Goal: Task Accomplishment & Management: Manage account settings

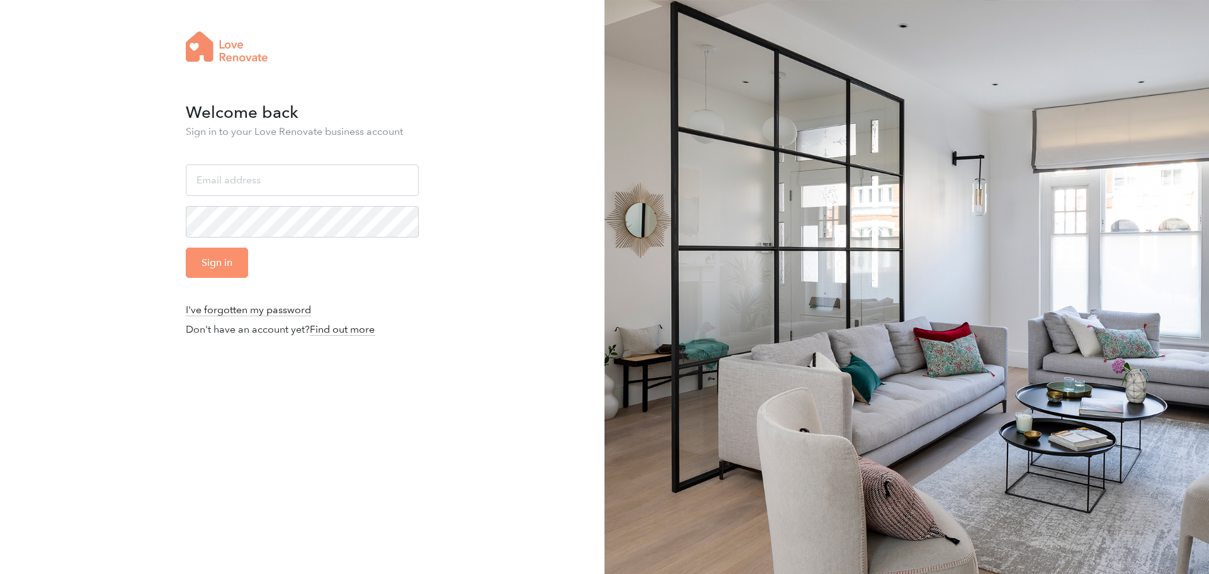
click at [291, 191] on input "email" at bounding box center [302, 179] width 233 height 31
type input "studio@agora-ad.com"
click at [186, 248] on input "Sign in" at bounding box center [217, 263] width 62 height 30
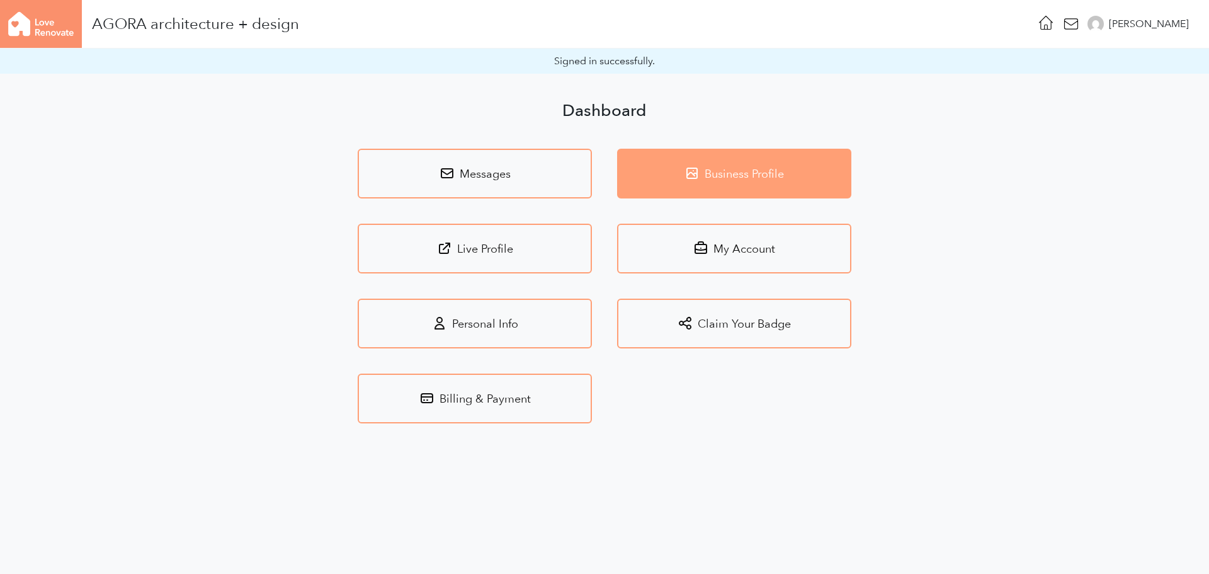
click at [697, 186] on link "Business Profile" at bounding box center [734, 174] width 234 height 50
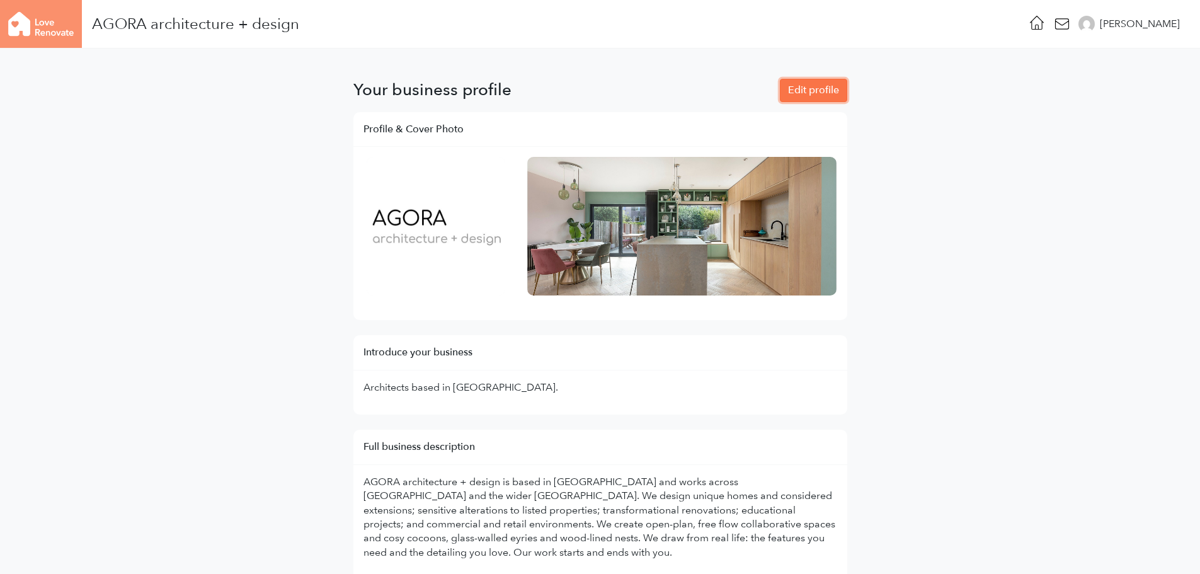
click at [809, 90] on link "Edit profile" at bounding box center [813, 90] width 67 height 23
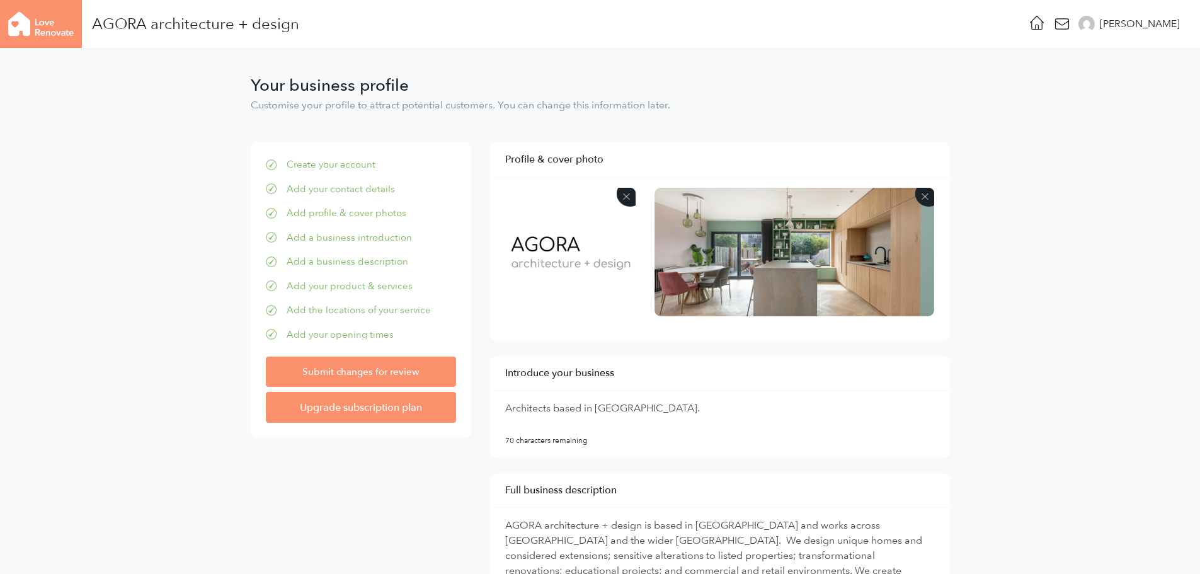
click at [576, 241] on img at bounding box center [570, 252] width 128 height 128
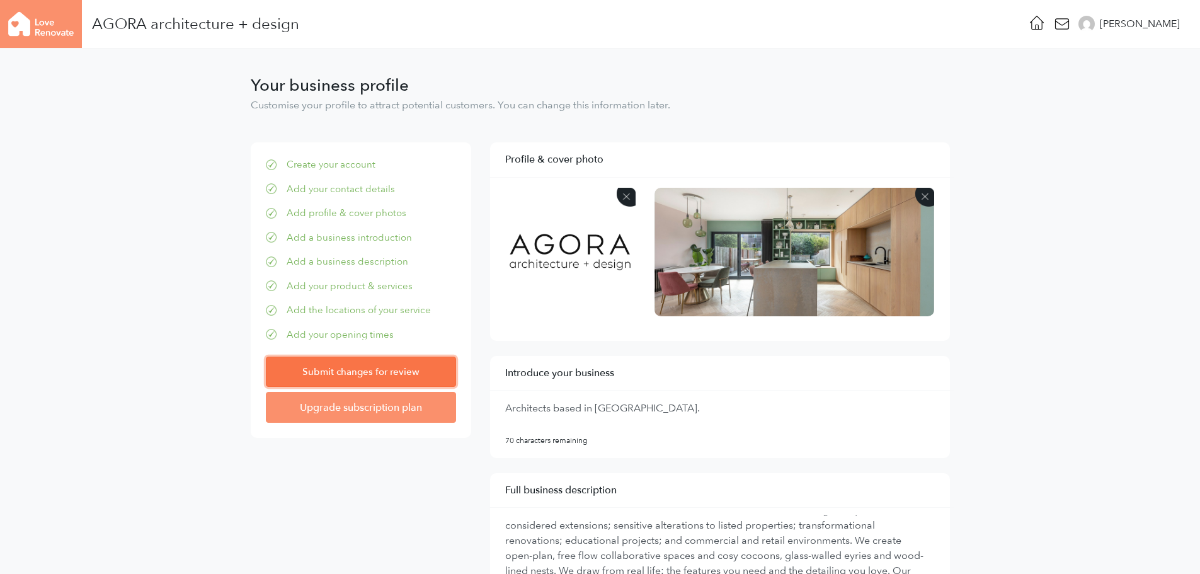
click at [424, 363] on input "Submit changes for review" at bounding box center [361, 371] width 190 height 30
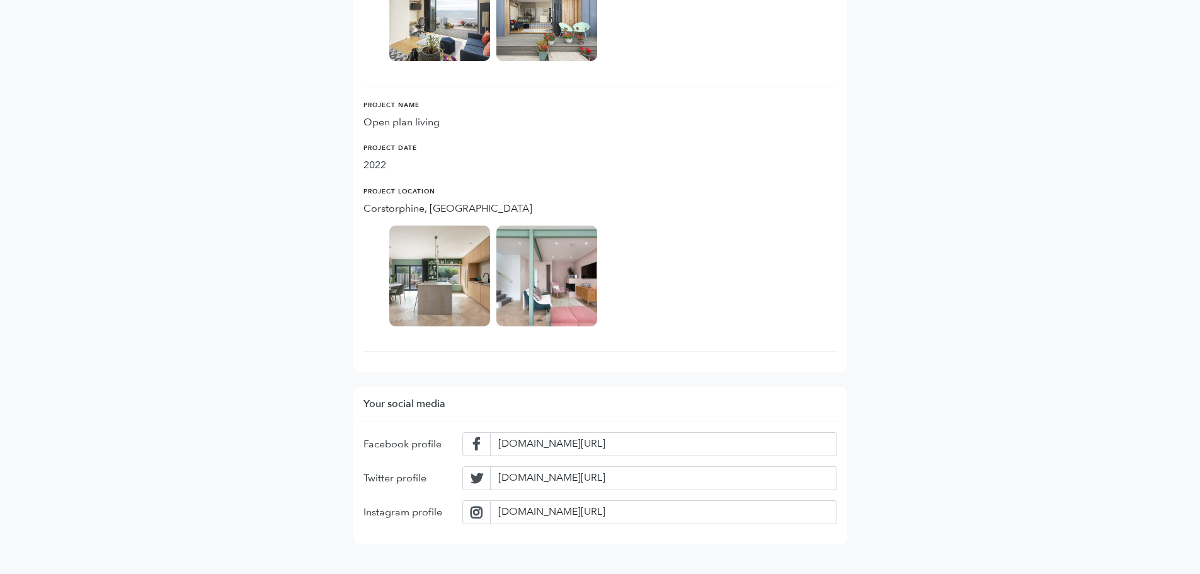
scroll to position [1651, 0]
drag, startPoint x: 643, startPoint y: 473, endPoint x: 414, endPoint y: 471, distance: 228.6
click at [414, 471] on div "Twitter profile [DOMAIN_NAME][URL]" at bounding box center [600, 482] width 474 height 34
click at [650, 476] on p "[DOMAIN_NAME][URL]" at bounding box center [663, 477] width 330 height 14
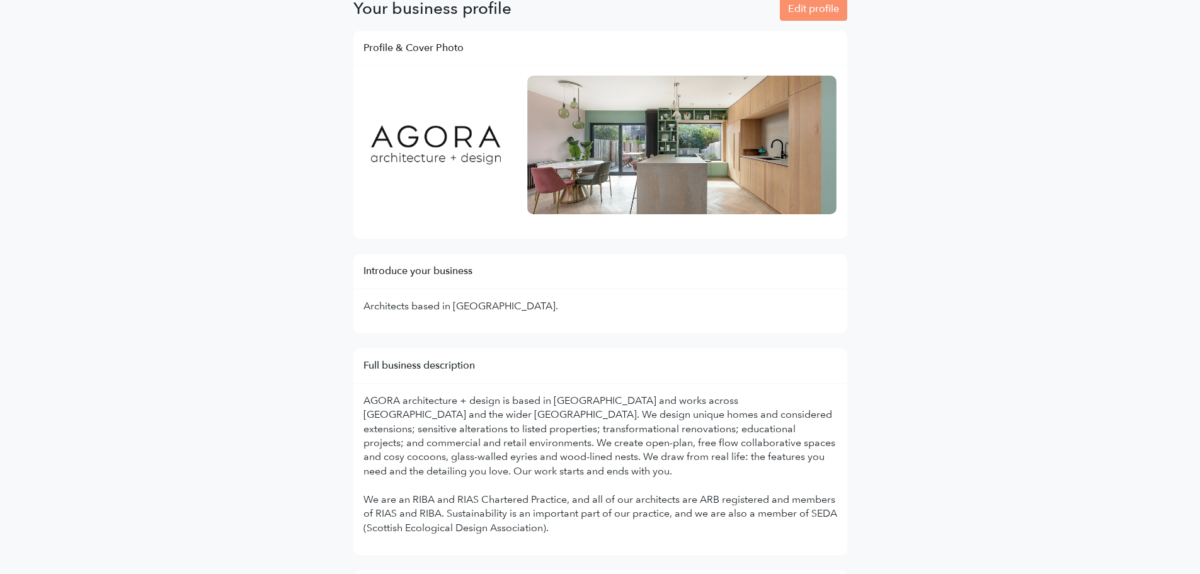
scroll to position [0, 0]
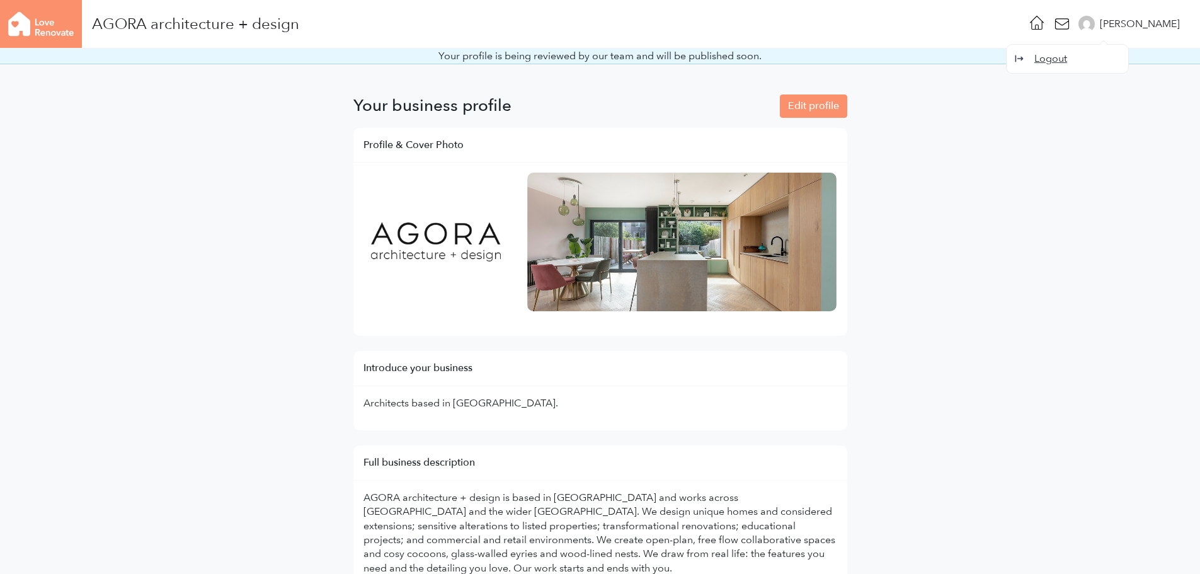
click at [1067, 59] on p "Logout" at bounding box center [1050, 59] width 33 height 14
